Goal: Task Accomplishment & Management: Manage account settings

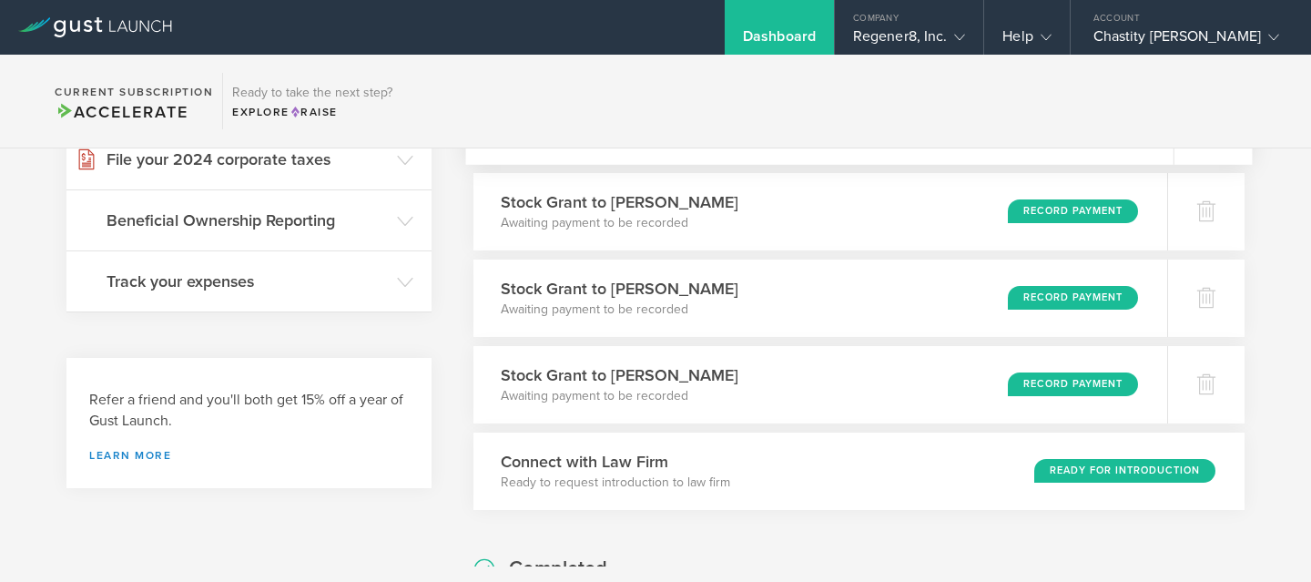
scroll to position [430, 0]
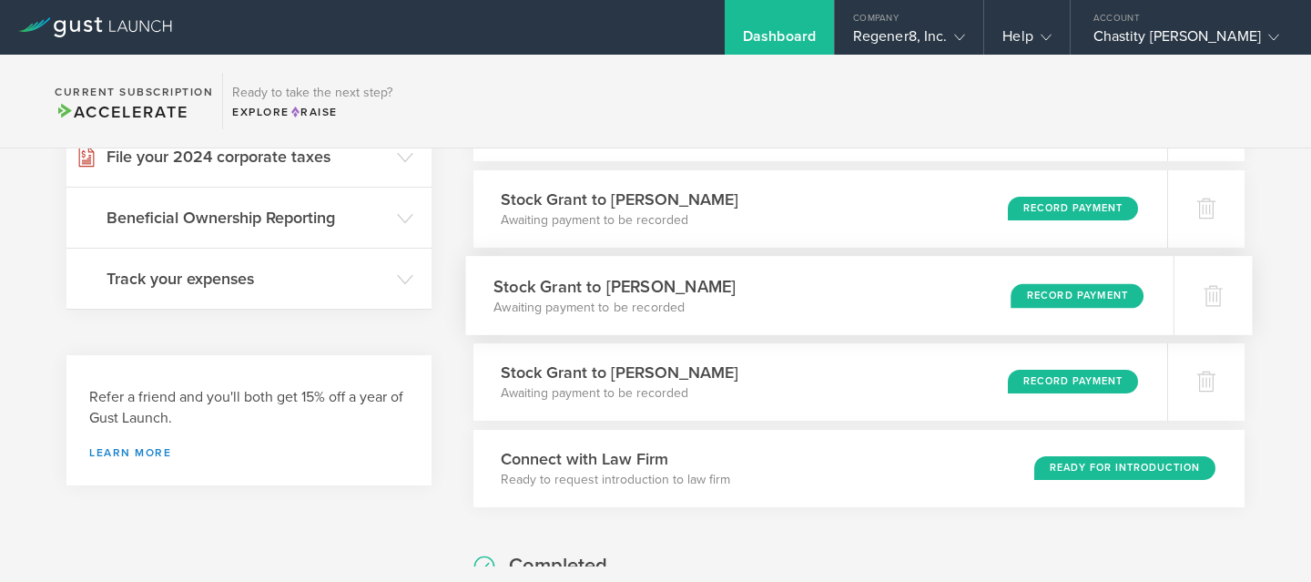
click at [1066, 300] on div "Record Payment" at bounding box center [1077, 295] width 133 height 25
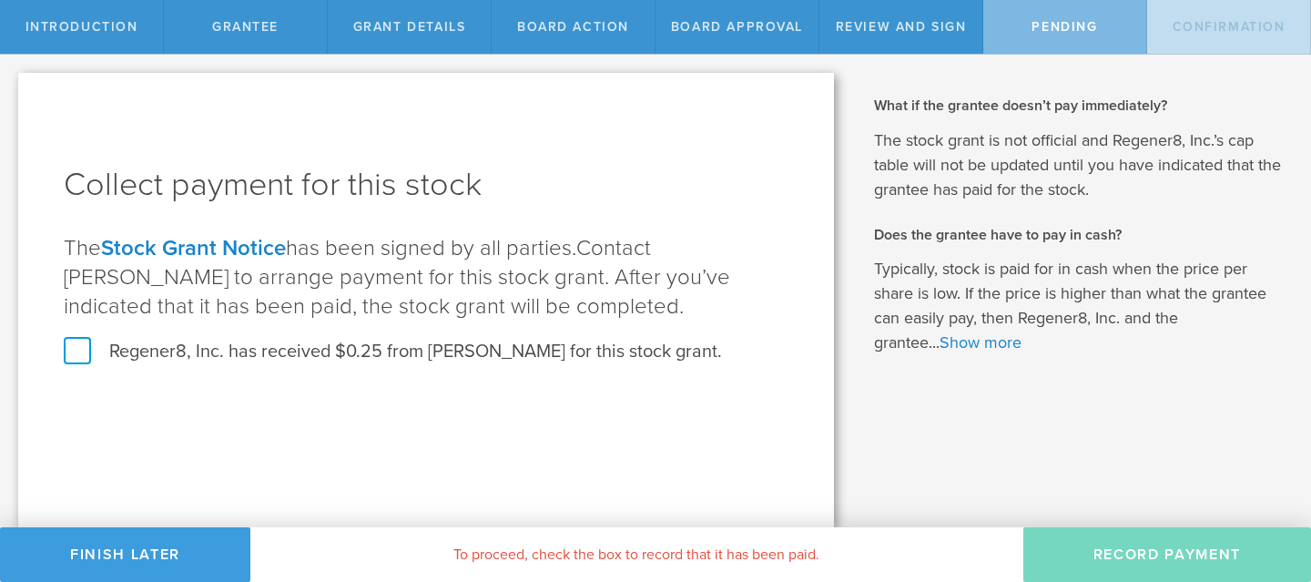
click at [76, 354] on label "Regener8, Inc. has received $0.25 from Peter Halperin for this stock grant." at bounding box center [393, 352] width 658 height 24
click at [0, 0] on input "Regener8, Inc. has received $0.25 from Peter Halperin for this stock grant." at bounding box center [0, 0] width 0 height 0
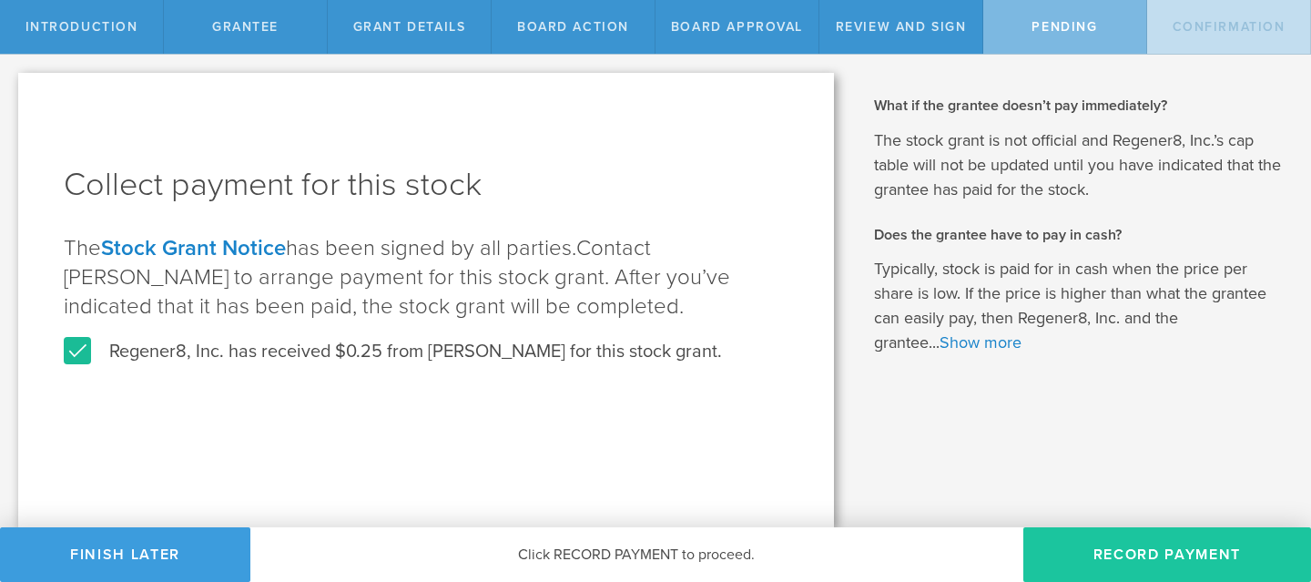
click at [1150, 562] on button "Record Payment" at bounding box center [1168, 554] width 288 height 55
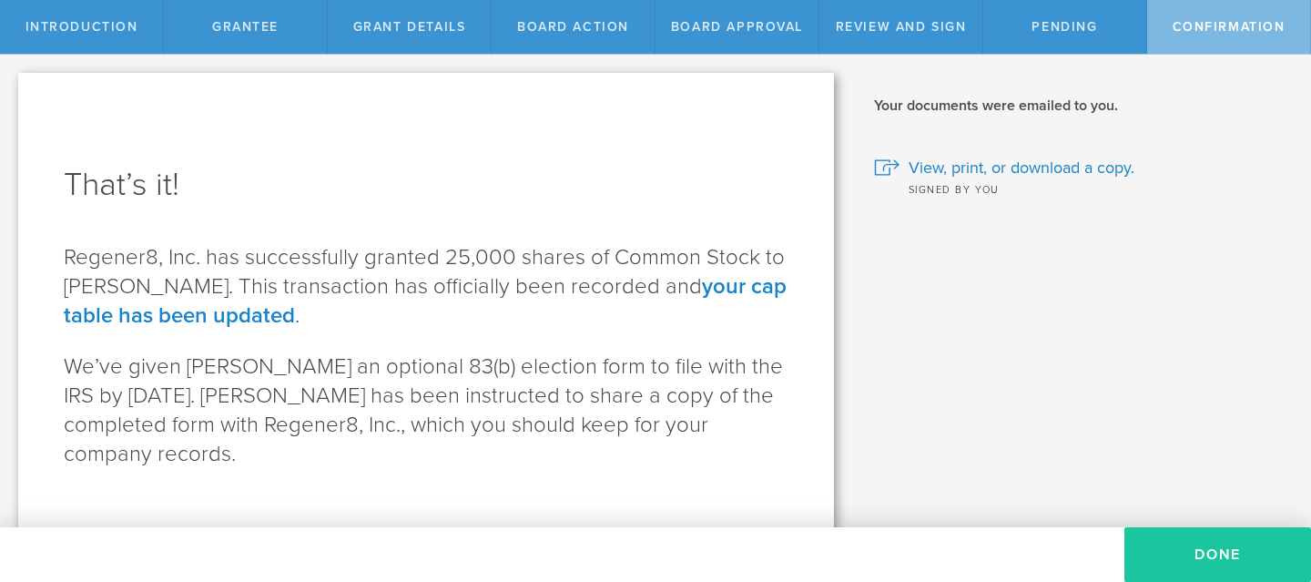
click at [1208, 556] on button "Done" at bounding box center [1218, 554] width 187 height 55
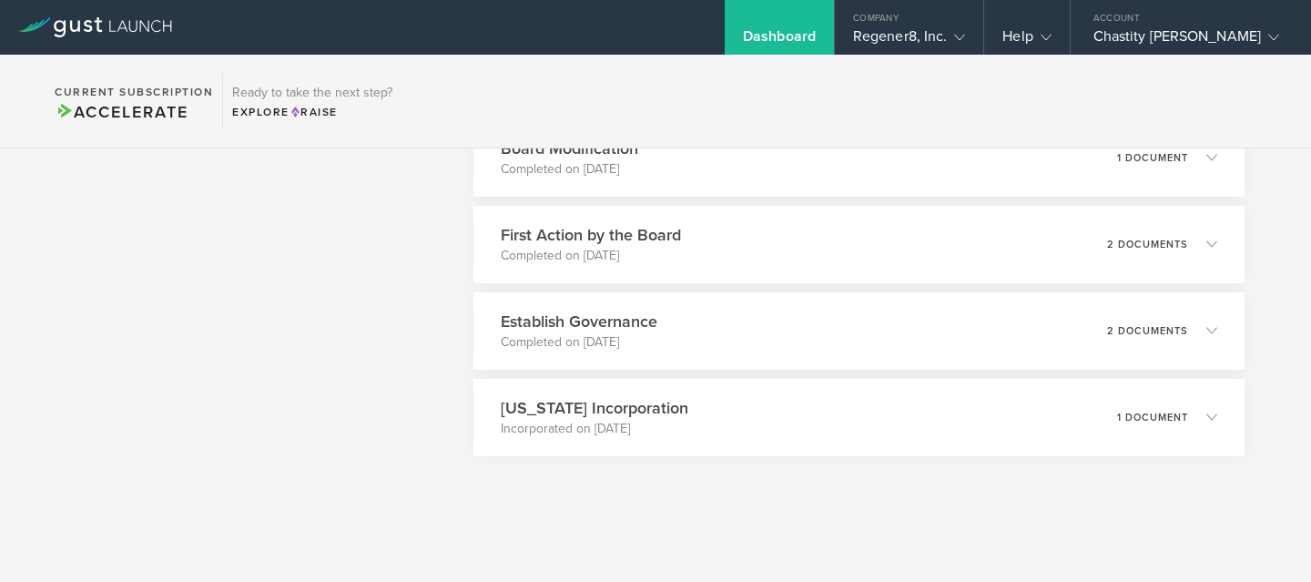
scroll to position [4230, 0]
click at [701, 425] on div "[US_STATE] Incorporation Incorporated on [DATE] 1 document" at bounding box center [858, 414] width 787 height 79
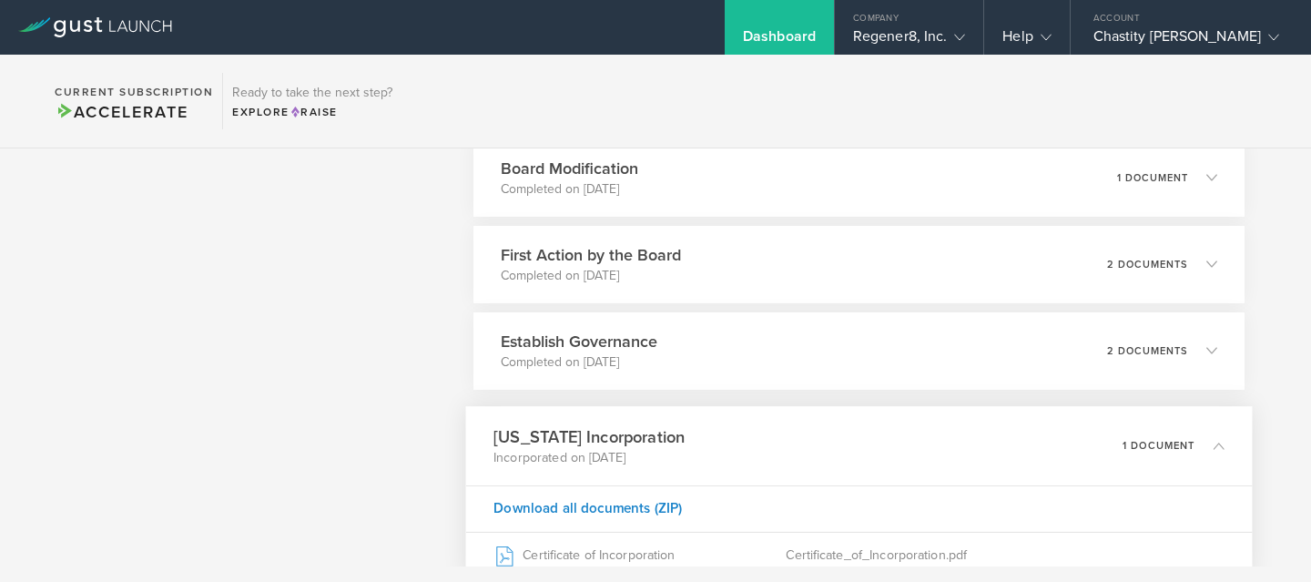
scroll to position [4204, 0]
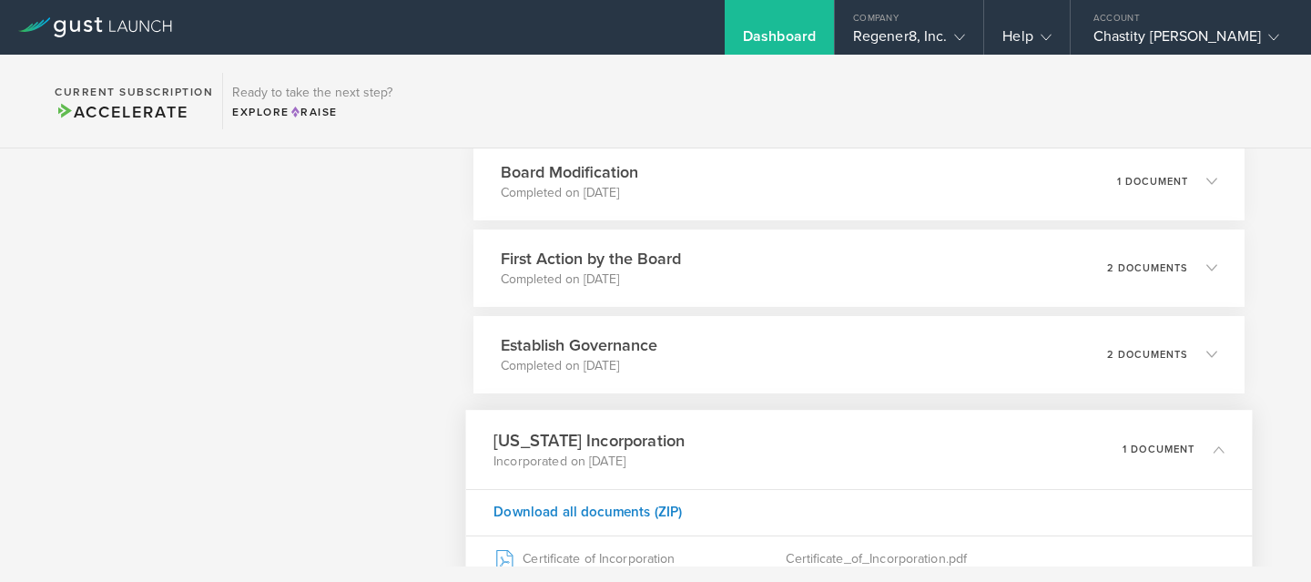
click at [798, 36] on div "Dashboard" at bounding box center [779, 40] width 73 height 27
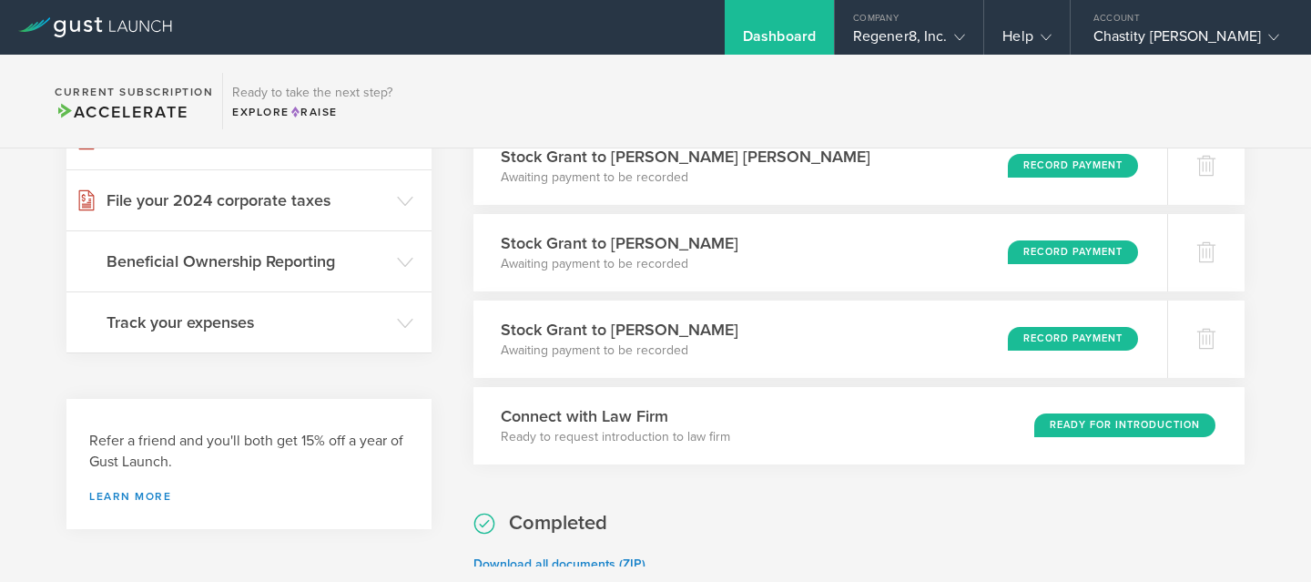
scroll to position [389, 0]
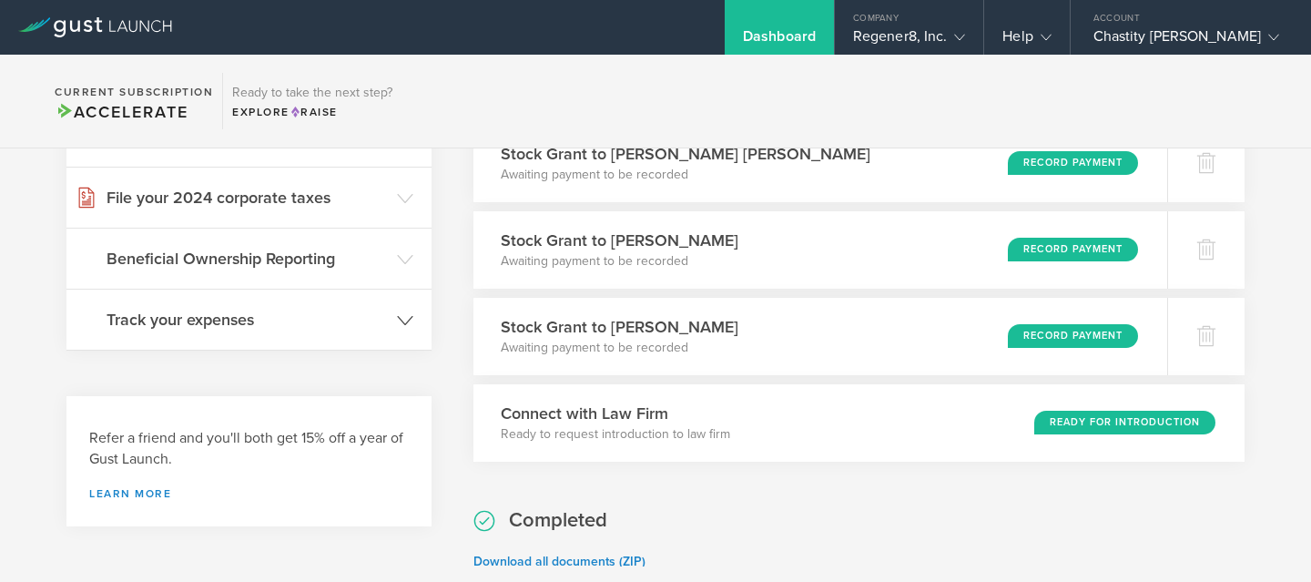
click at [297, 329] on h3 "Track your expenses" at bounding box center [247, 320] width 281 height 24
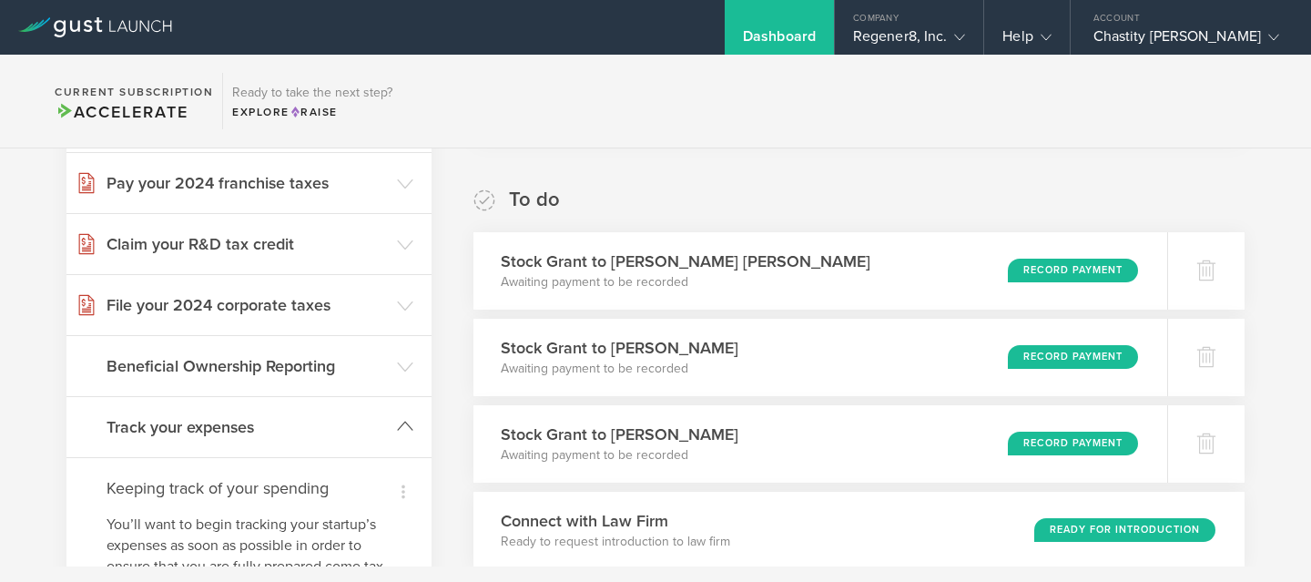
scroll to position [266, 0]
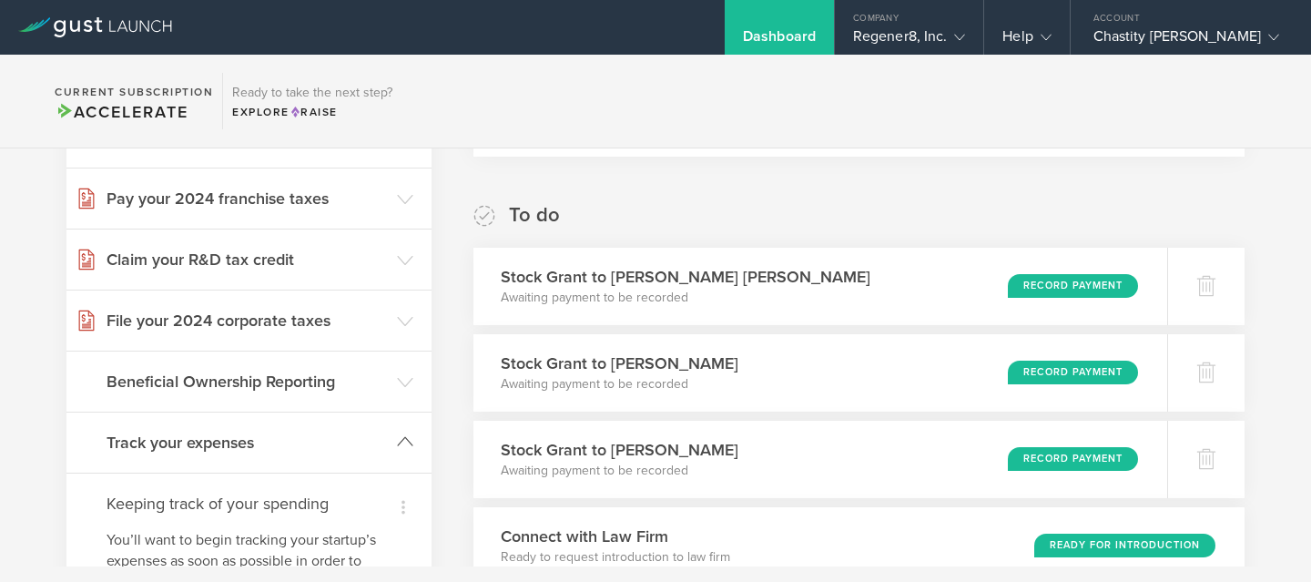
click at [297, 329] on h3 "File your 2024 corporate taxes" at bounding box center [247, 321] width 281 height 24
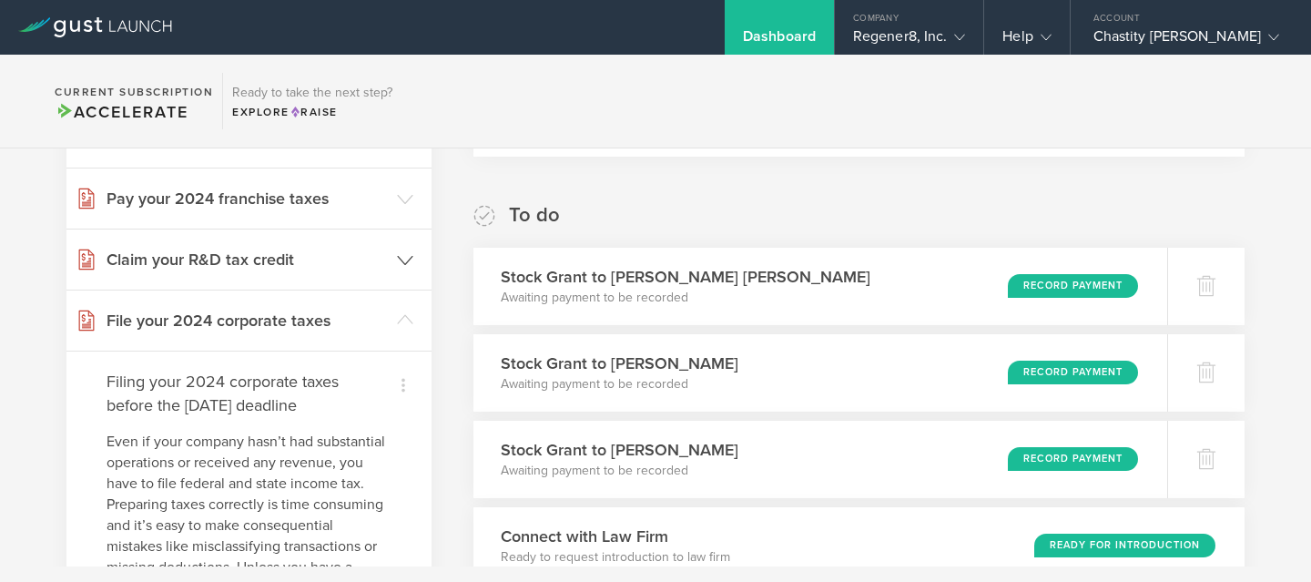
click at [301, 250] on h3 "Claim your R&D tax credit" at bounding box center [247, 260] width 281 height 24
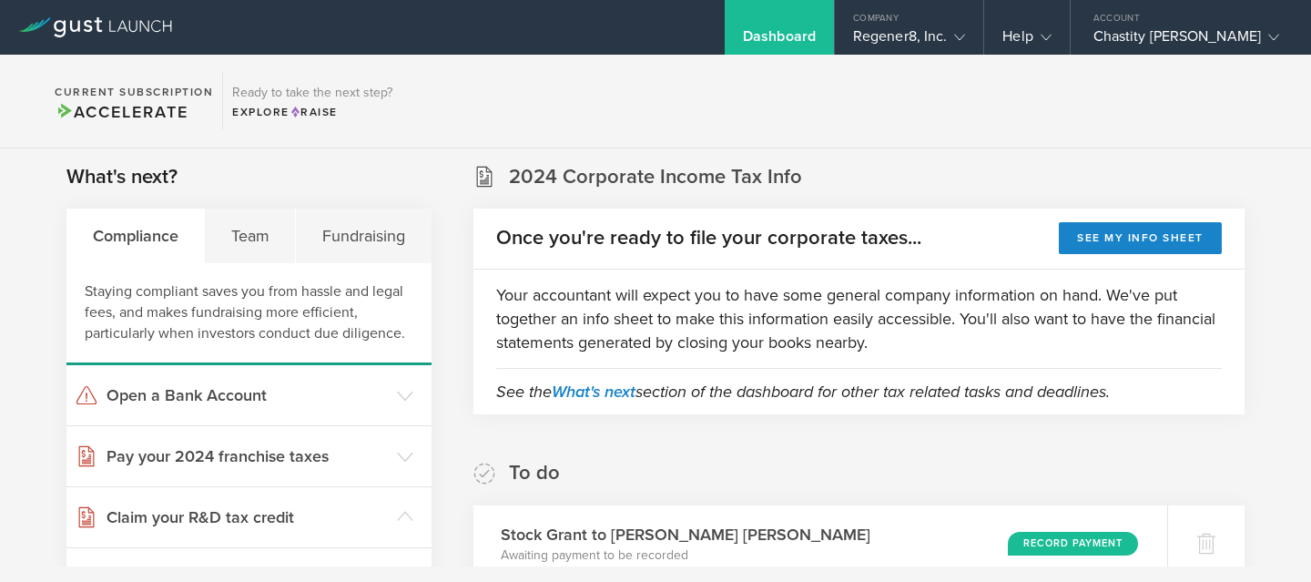
scroll to position [6, 0]
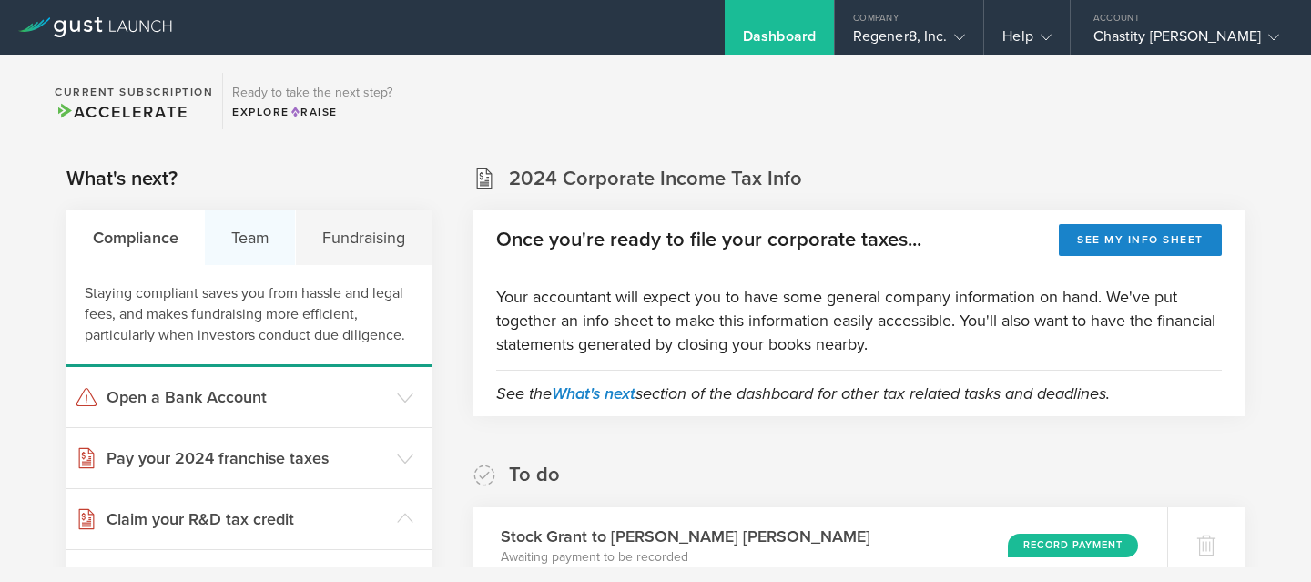
click at [268, 238] on div "Team" at bounding box center [250, 237] width 91 height 55
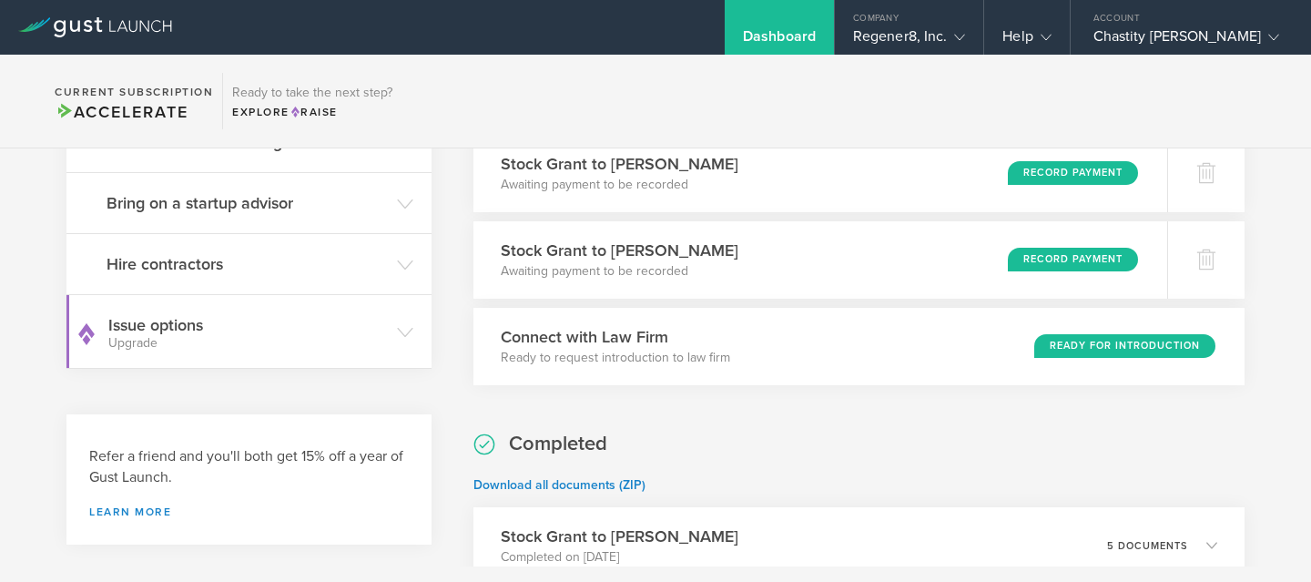
scroll to position [0, 0]
